Goal: Information Seeking & Learning: Learn about a topic

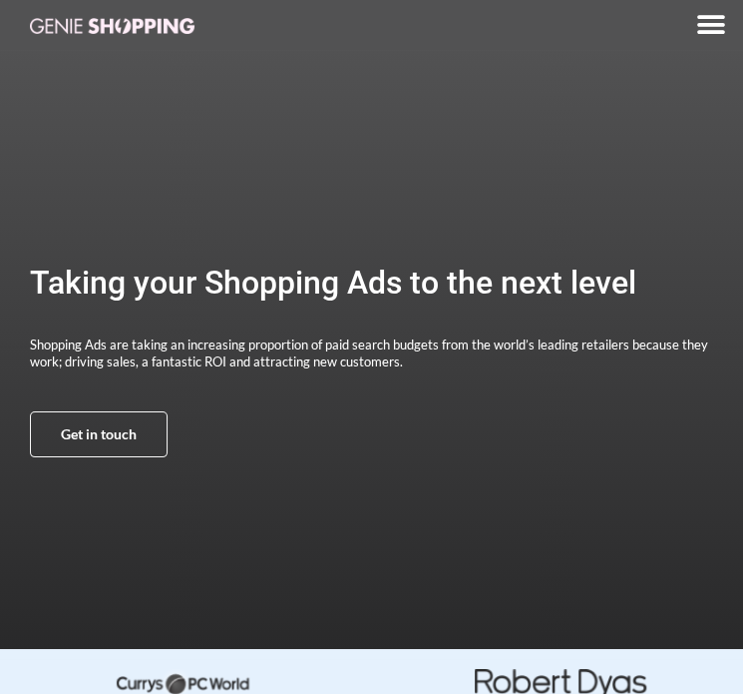
drag, startPoint x: 740, startPoint y: 79, endPoint x: 750, endPoint y: 86, distance: 12.2
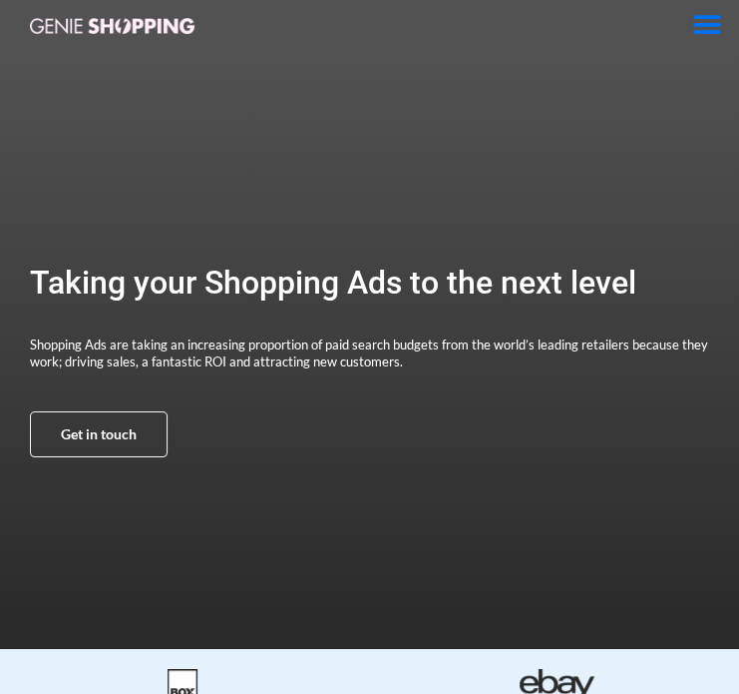
click at [701, 27] on icon "Menu Toggle" at bounding box center [707, 25] width 30 height 30
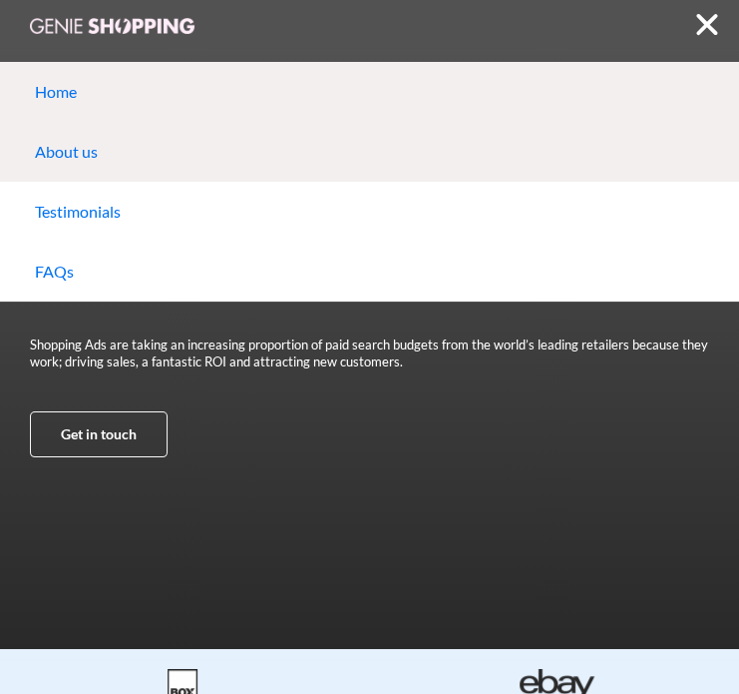
click at [259, 170] on link "About us" at bounding box center [369, 152] width 739 height 60
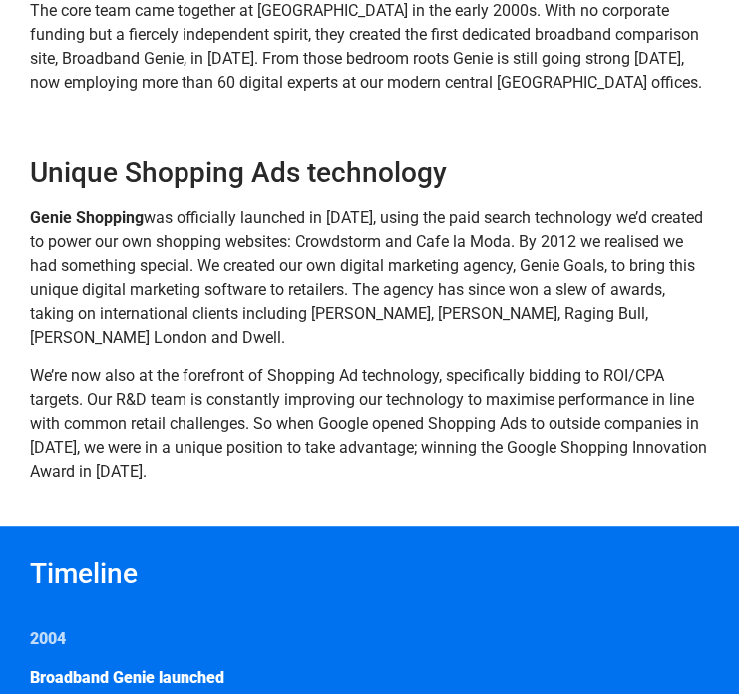
scroll to position [423, 0]
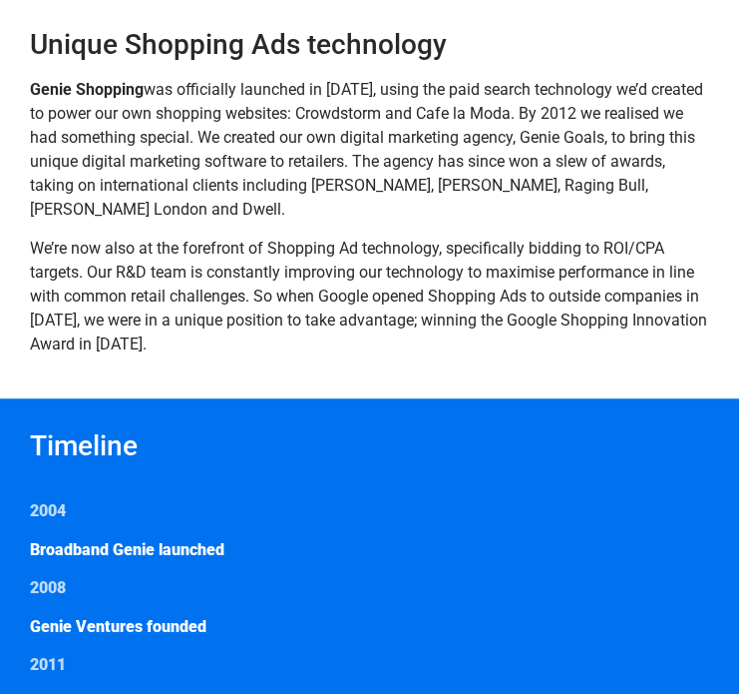
click at [462, 119] on span "was officially launched in [DATE], using the paid search technology we’d create…" at bounding box center [367, 149] width 674 height 139
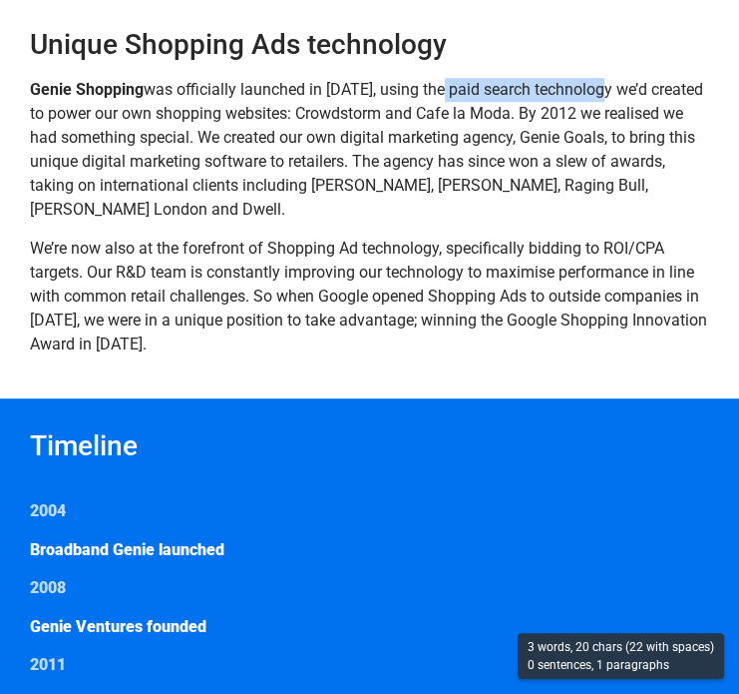
drag, startPoint x: 462, startPoint y: 119, endPoint x: 556, endPoint y: 109, distance: 94.3
click at [556, 109] on span "was officially launched in [DATE], using the paid search technology we’d create…" at bounding box center [367, 149] width 674 height 139
copy span "paid search technology"
